Goal: Check status: Check status

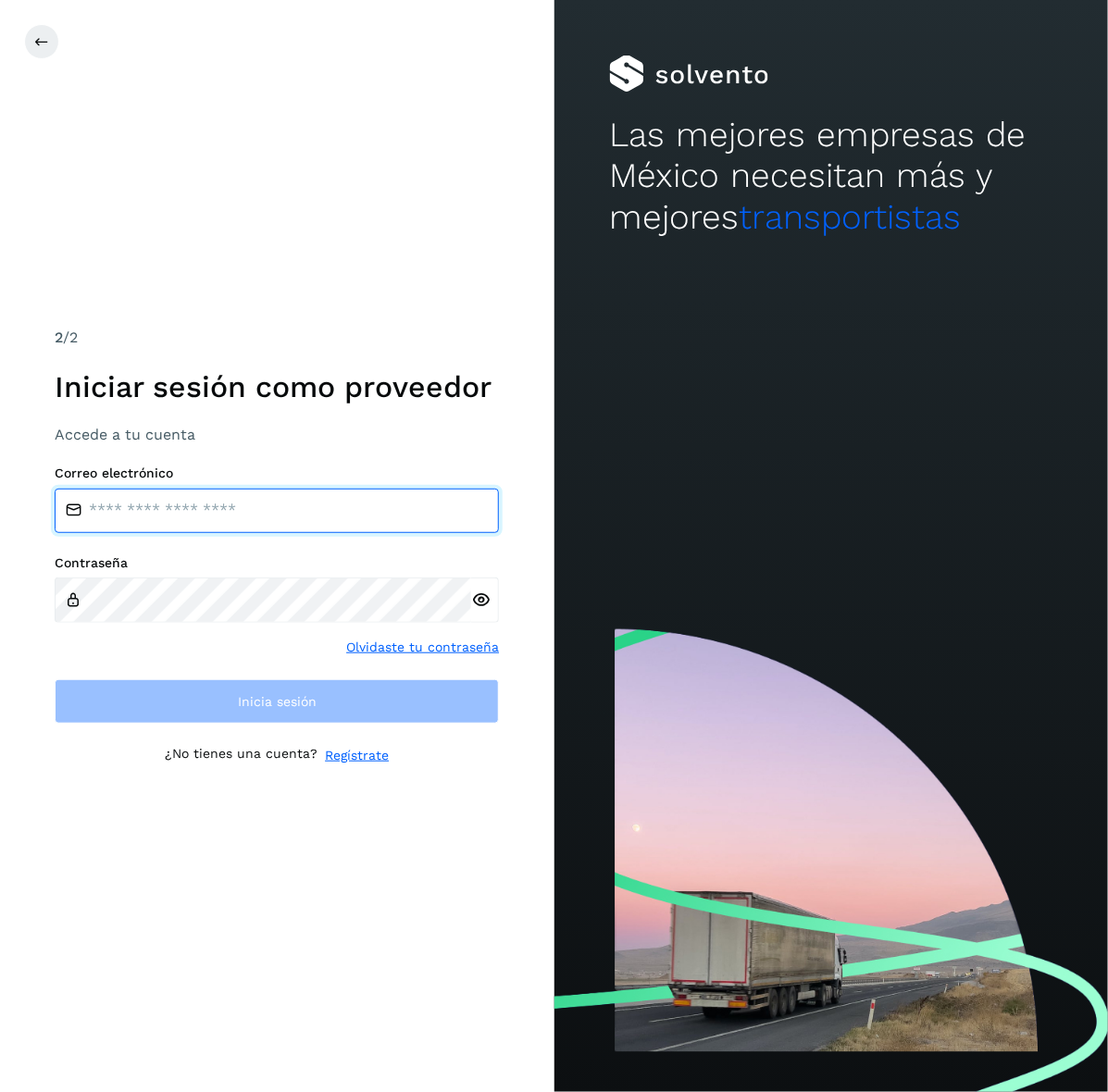
type input "**********"
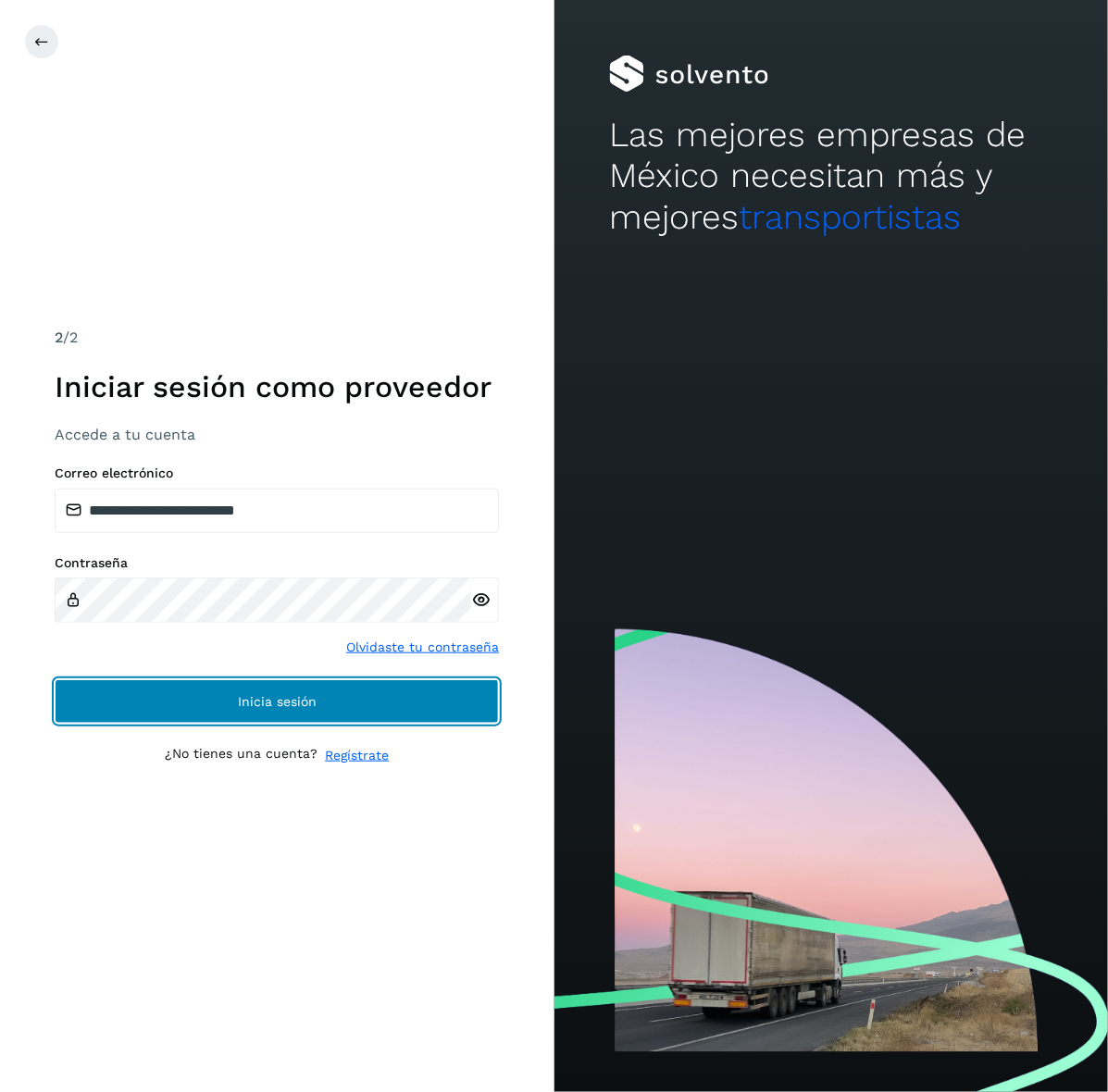
click at [132, 704] on button "Inicia sesión" at bounding box center [276, 701] width 444 height 44
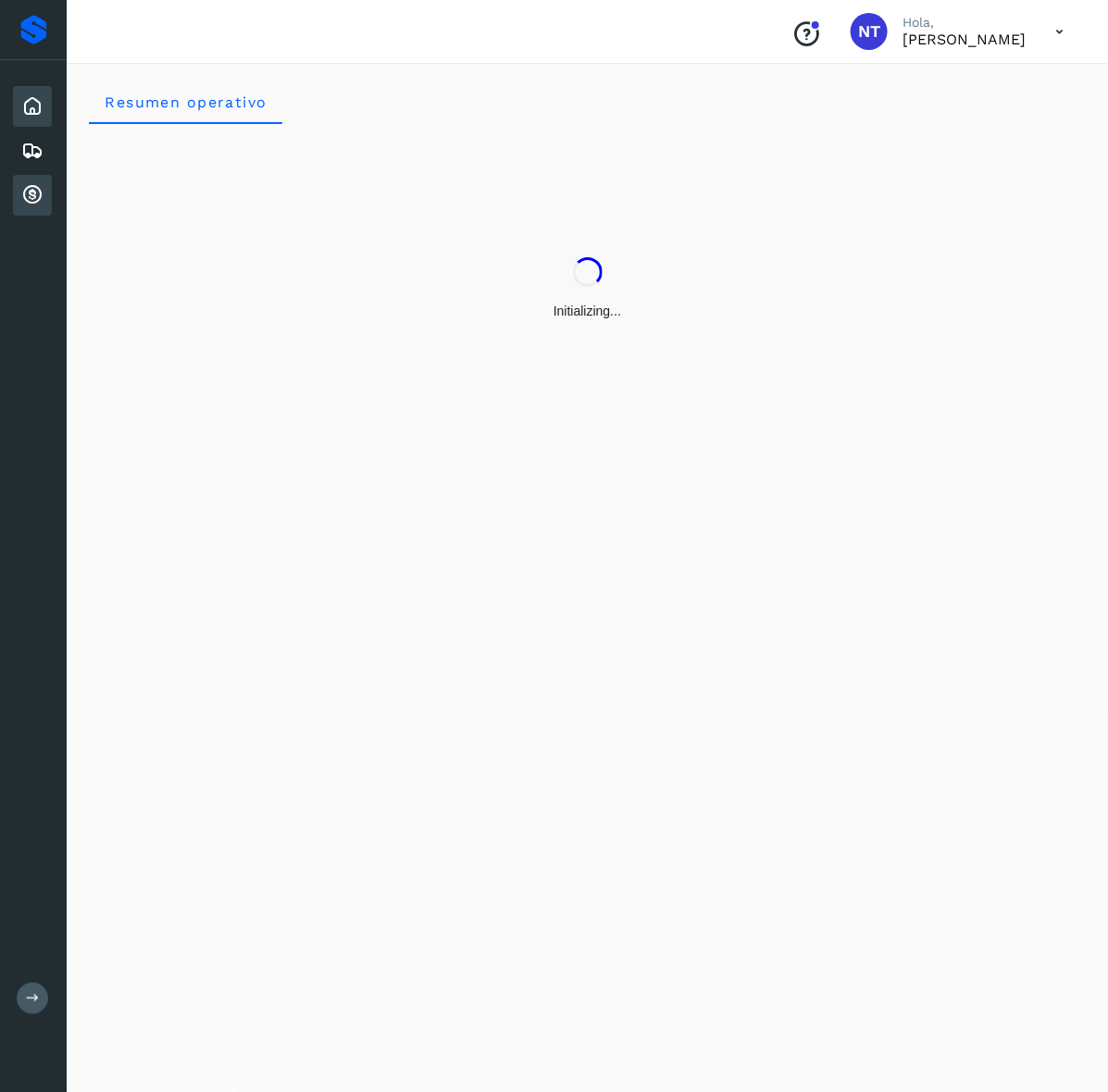
click at [26, 203] on div "Cuentas por cobrar" at bounding box center [32, 195] width 38 height 40
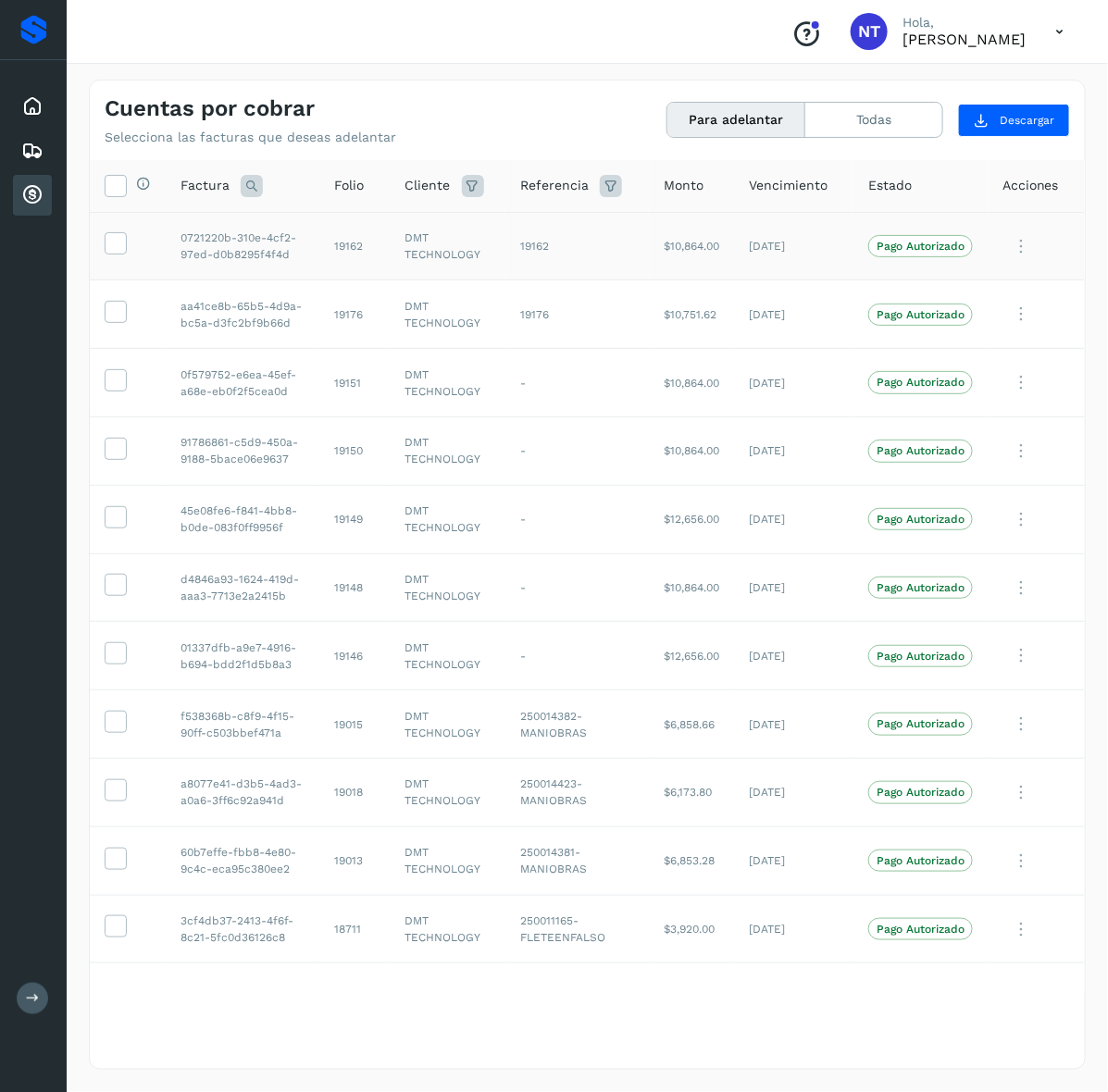
click at [341, 239] on td "19162" at bounding box center [355, 245] width 70 height 68
copy td "19162"
click at [351, 316] on td "19176" at bounding box center [355, 314] width 70 height 68
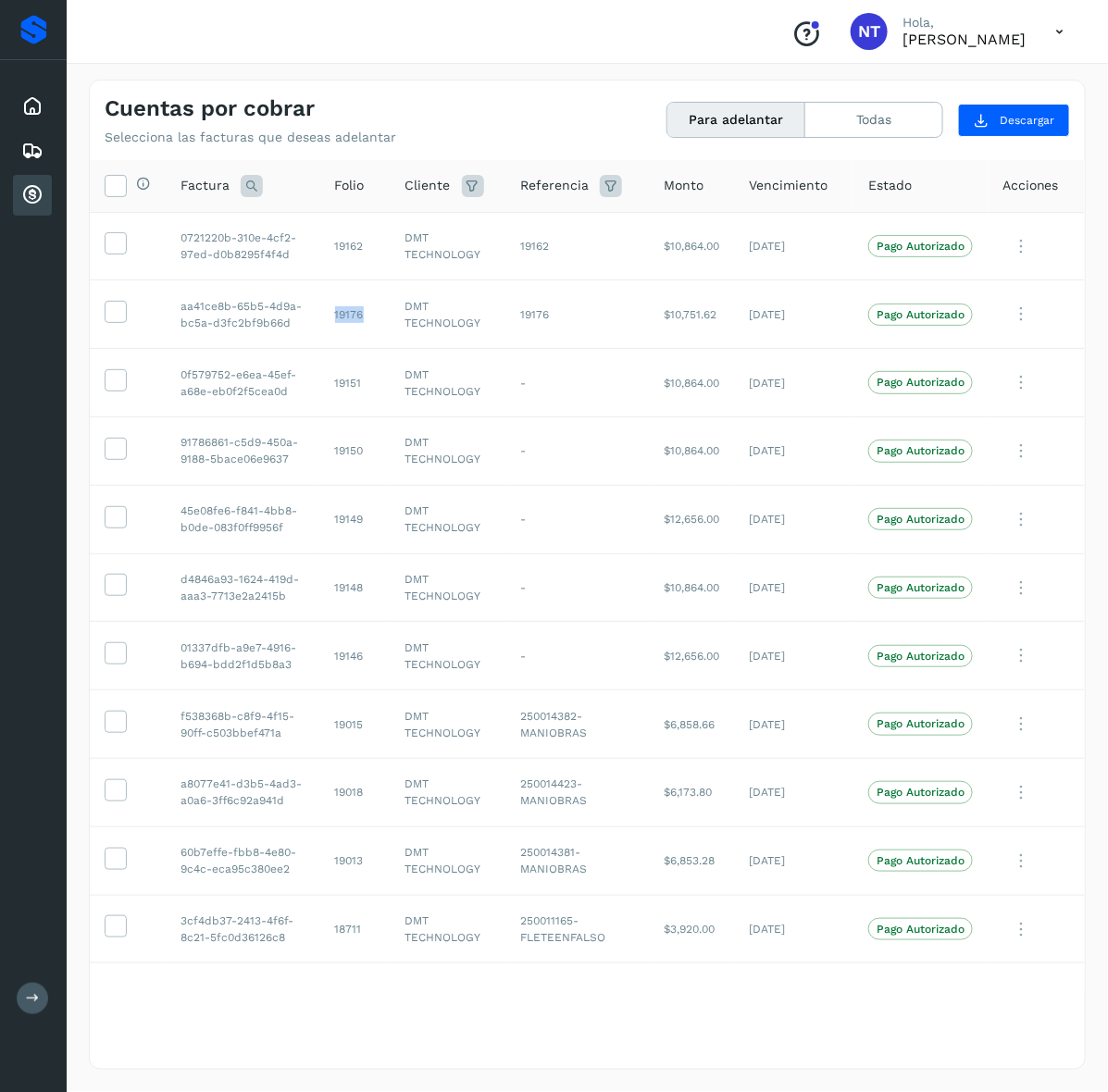
copy td "19176"
click at [349, 382] on td "19151" at bounding box center [355, 382] width 70 height 68
click at [351, 313] on td "19176" at bounding box center [355, 314] width 70 height 68
click at [347, 382] on td "19151" at bounding box center [355, 382] width 70 height 68
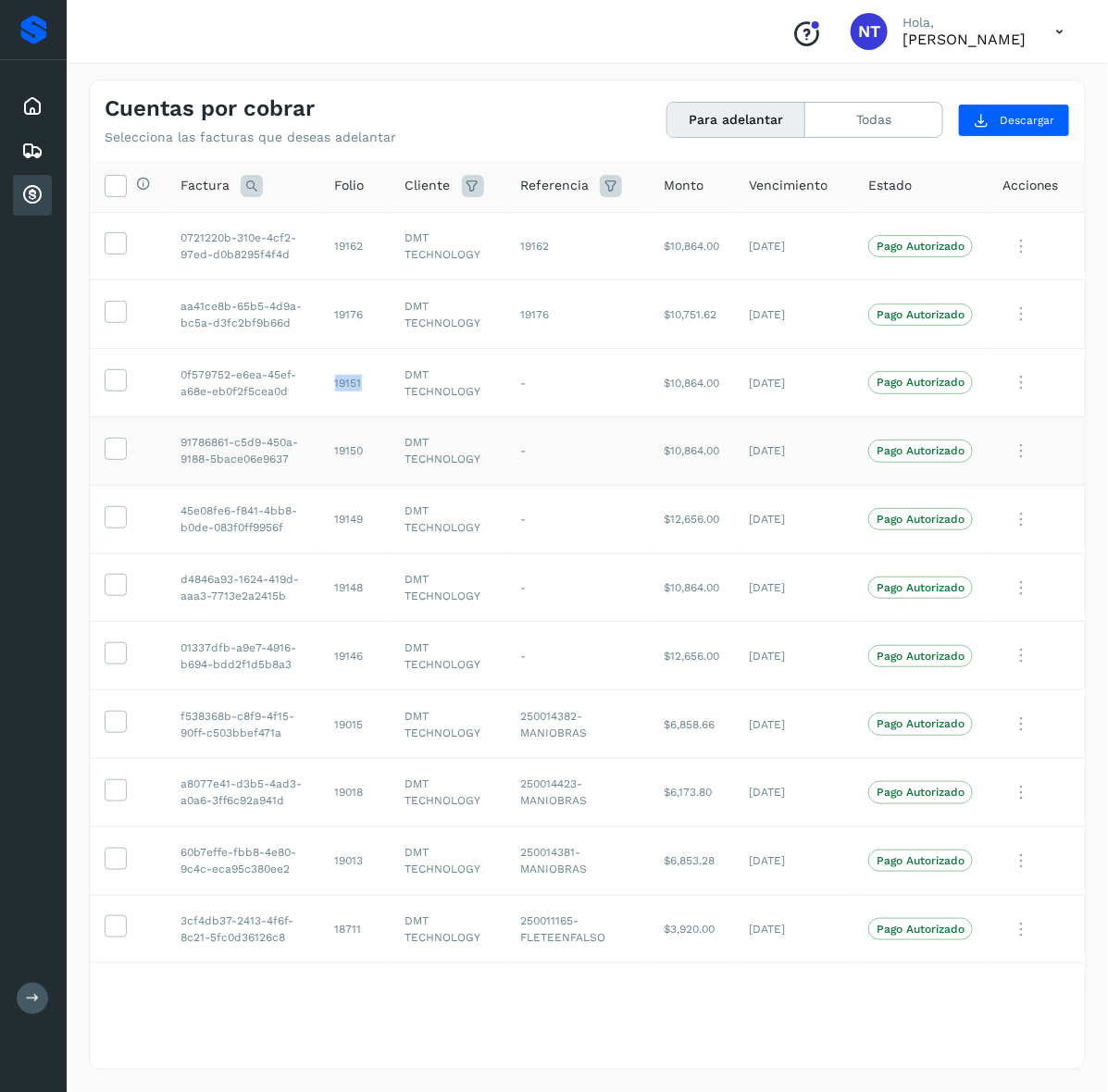
copy td "19151"
click at [351, 447] on td "19150" at bounding box center [355, 450] width 70 height 68
copy td "19150"
click at [347, 525] on td "19149" at bounding box center [355, 519] width 70 height 68
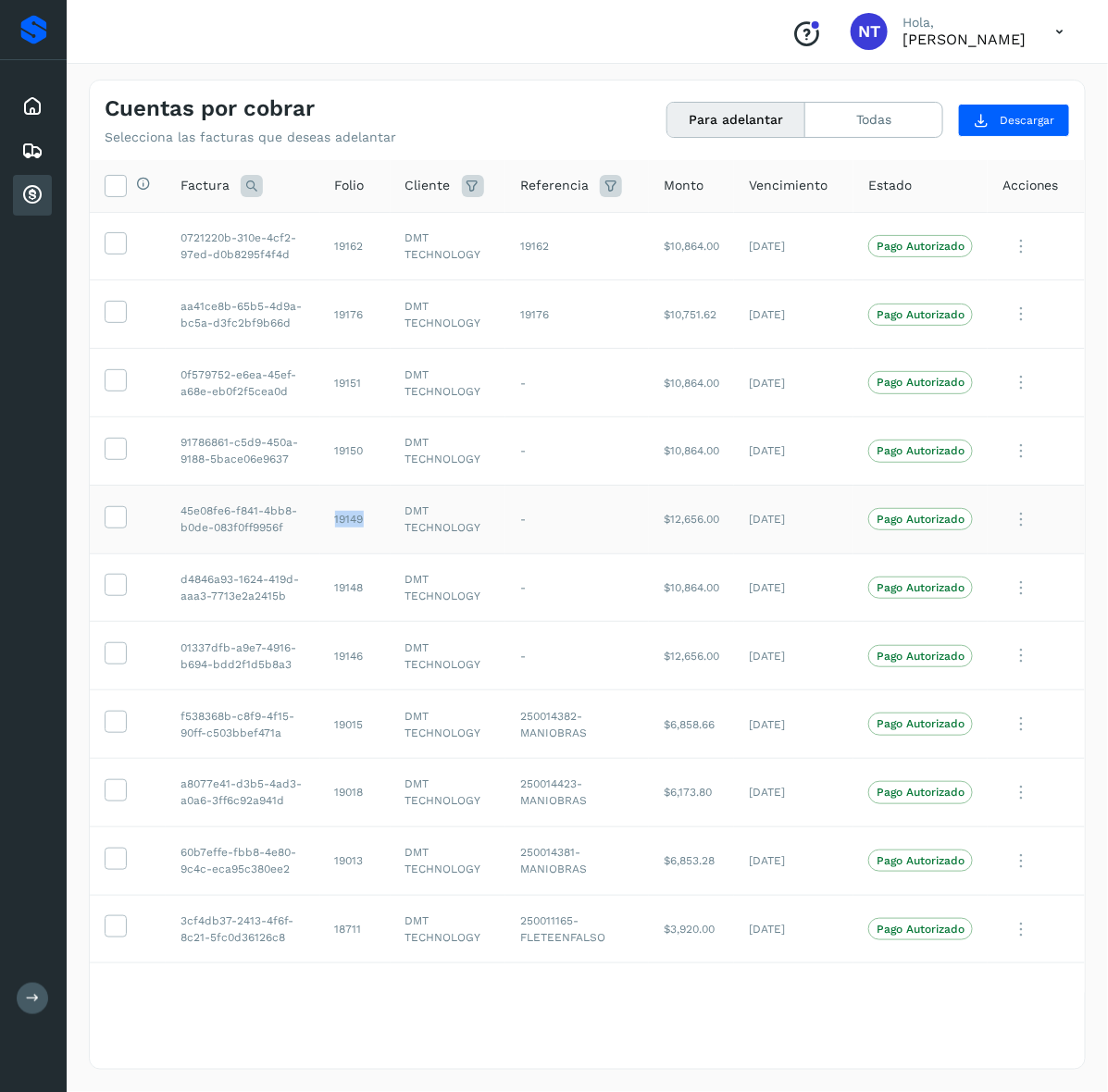
click at [347, 525] on td "19149" at bounding box center [355, 519] width 70 height 68
click at [354, 590] on td "19148" at bounding box center [355, 587] width 70 height 68
copy td "19148"
click at [349, 658] on td "19146" at bounding box center [355, 656] width 70 height 68
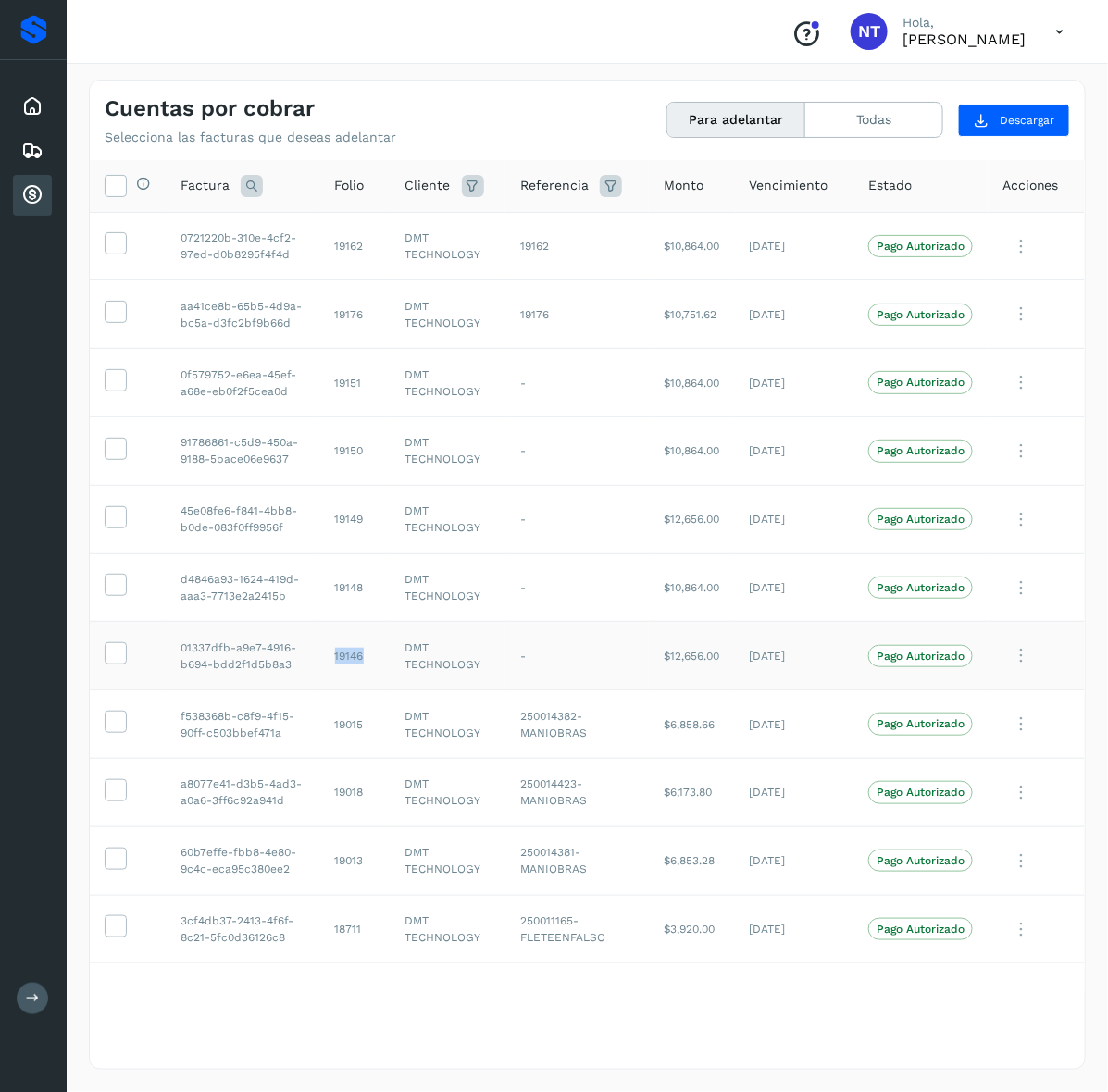
click at [349, 658] on td "19146" at bounding box center [355, 656] width 70 height 68
copy td "19146"
click at [357, 725] on td "19015" at bounding box center [355, 724] width 70 height 68
copy td "19015"
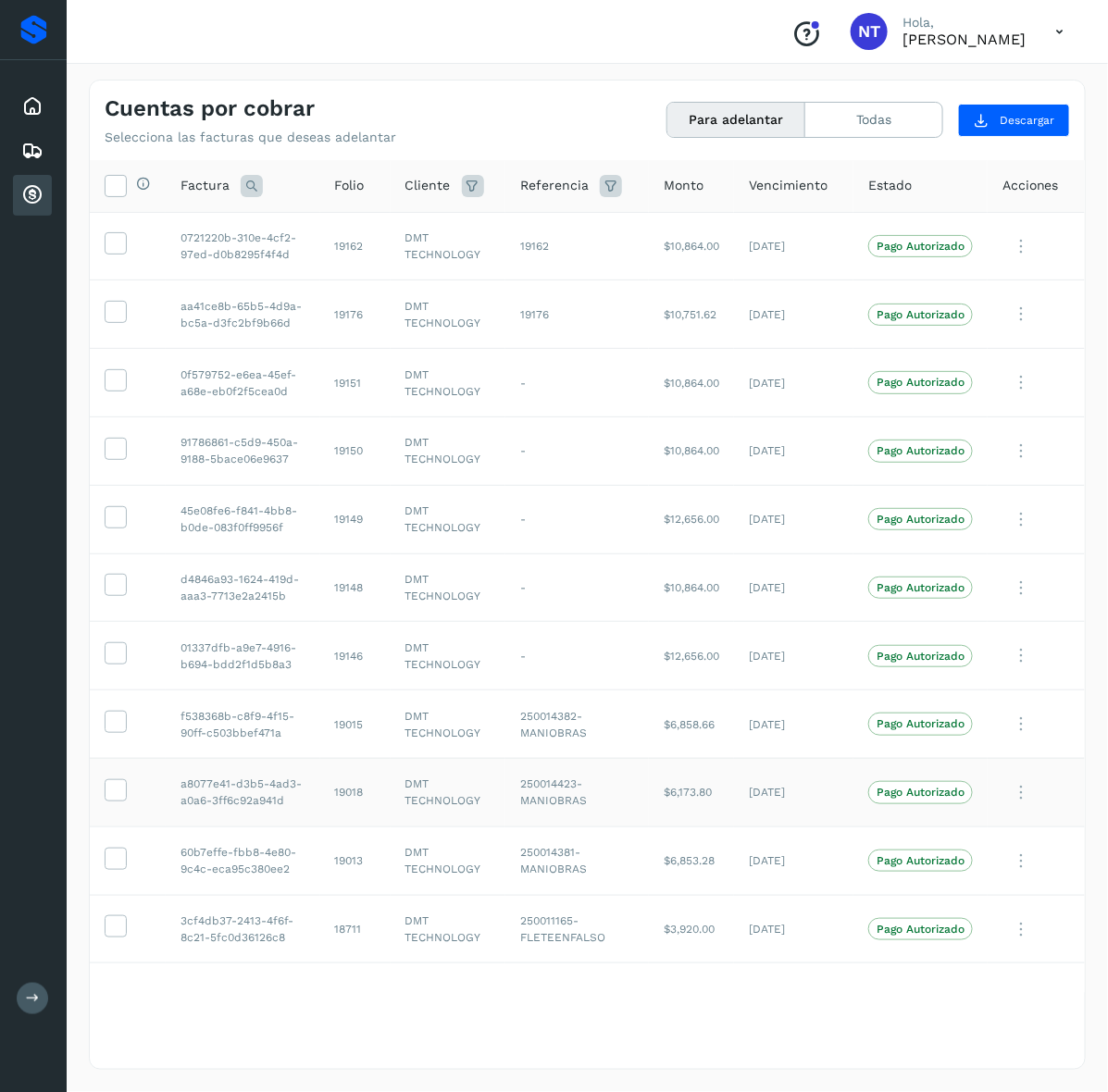
click at [356, 798] on td "19018" at bounding box center [355, 791] width 70 height 68
click at [351, 865] on td "19013" at bounding box center [355, 860] width 70 height 68
copy td "19013"
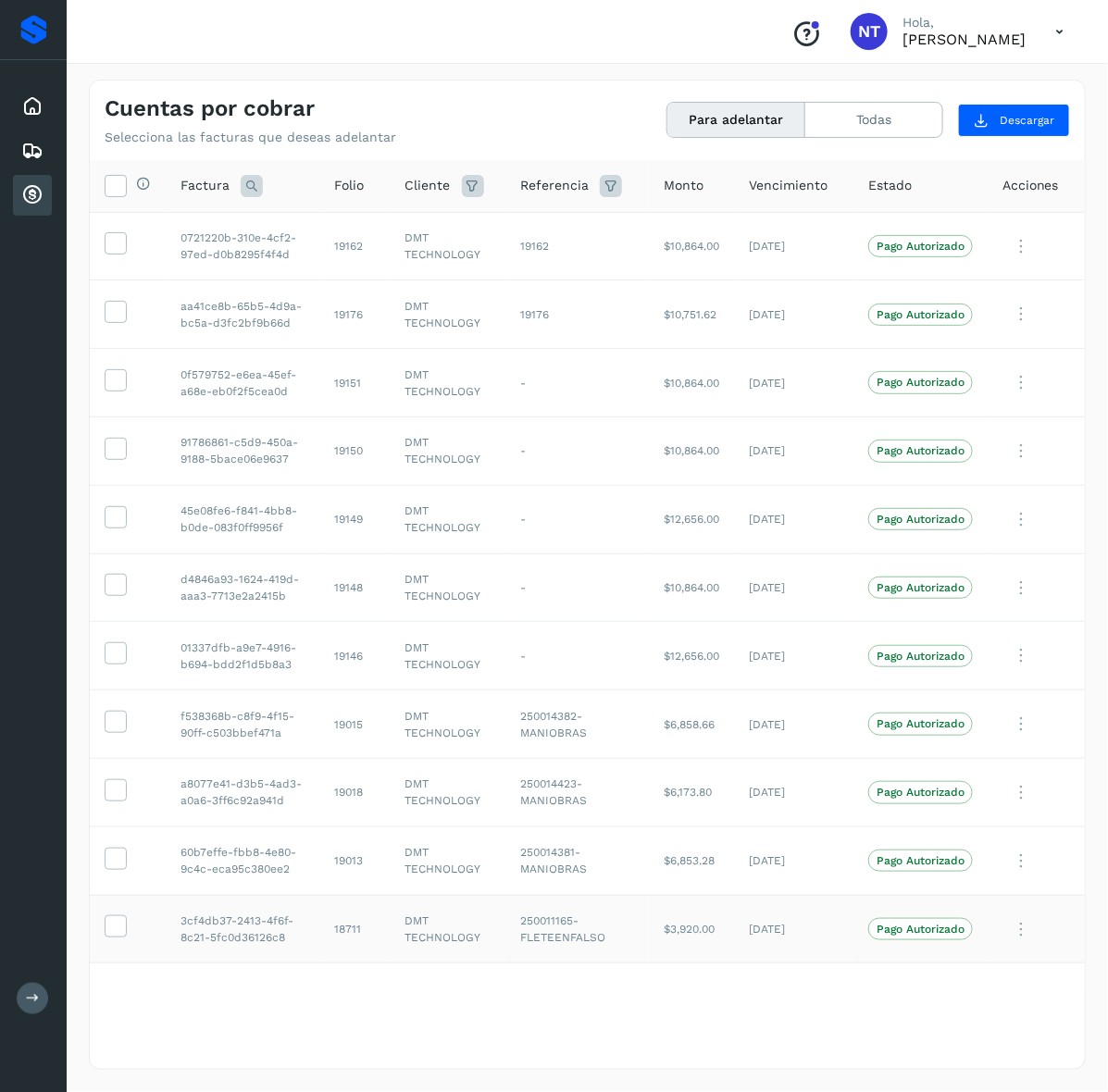
click at [365, 921] on td "18711" at bounding box center [355, 928] width 70 height 68
click at [362, 927] on td "18711" at bounding box center [355, 928] width 70 height 68
click at [353, 931] on td "18711" at bounding box center [355, 928] width 70 height 68
copy td "18711"
